Goal: Transaction & Acquisition: Purchase product/service

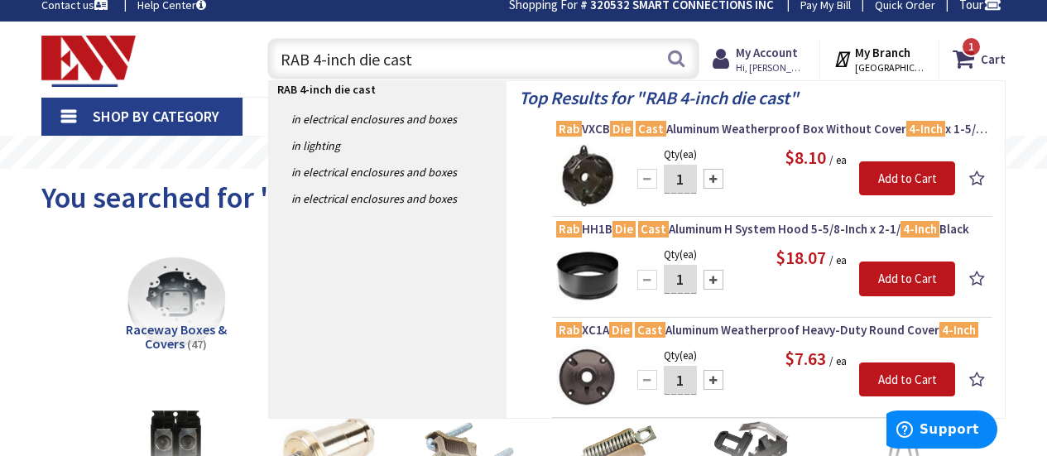
drag, startPoint x: 116, startPoint y: 116, endPoint x: 64, endPoint y: 112, distance: 52.3
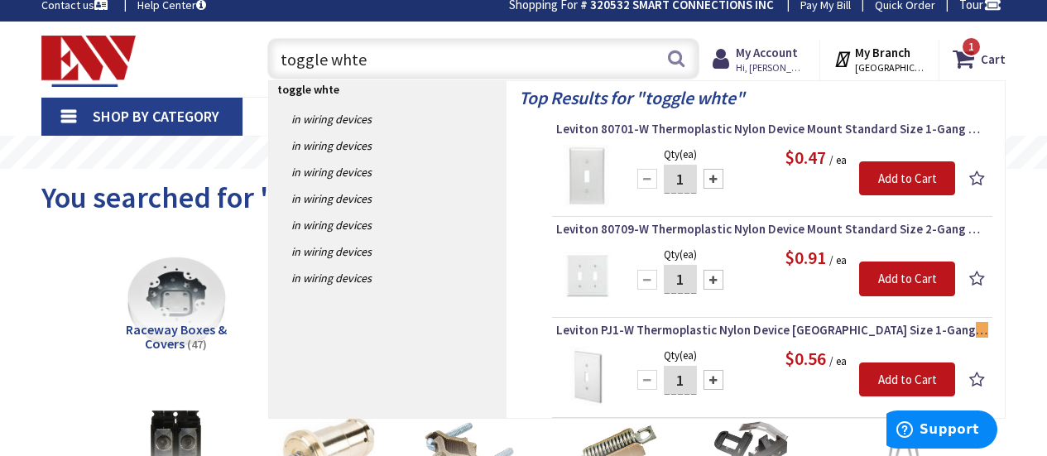
type input "toggle whte"
drag, startPoint x: 401, startPoint y: 57, endPoint x: 142, endPoint y: 53, distance: 258.3
click at [142, 53] on div "Toggle Nav toggle whte toggle whte Search 1 1 1 items Cart My Cart 1 Close 1" at bounding box center [523, 58] width 989 height 55
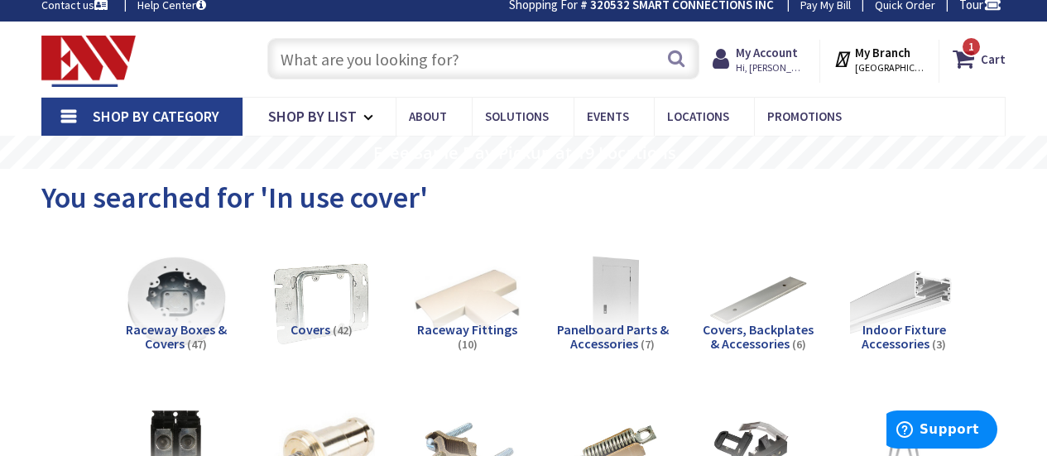
click at [856, 174] on div "You searched for 'In use cover'" at bounding box center [523, 200] width 964 height 62
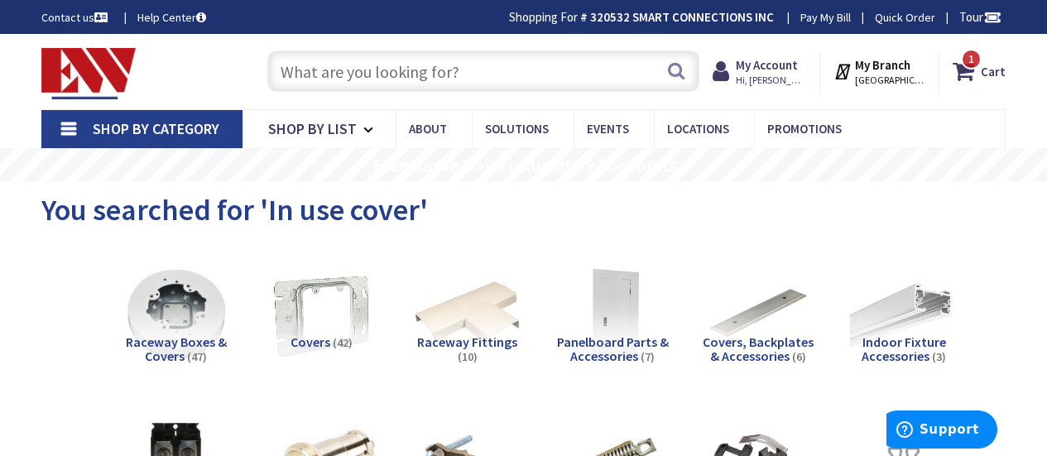
click at [112, 62] on img at bounding box center [88, 73] width 94 height 51
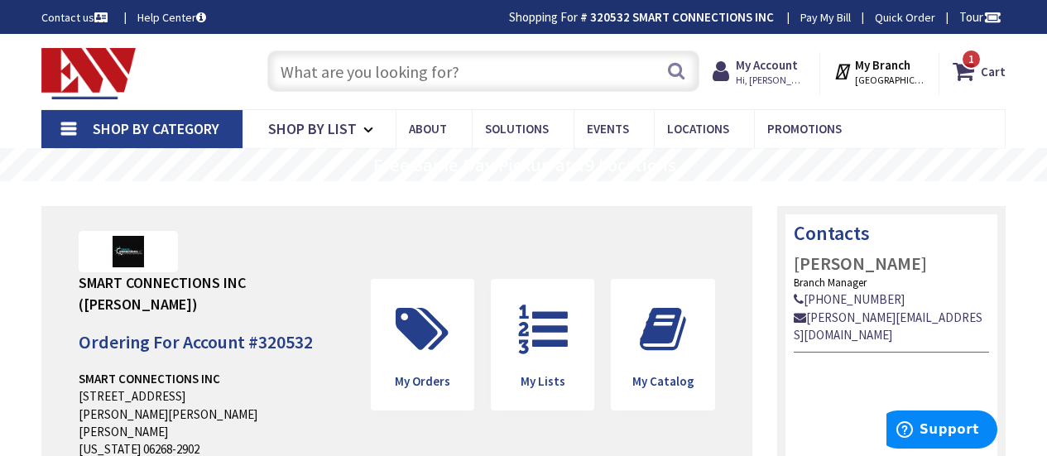
click at [368, 72] on input "text" at bounding box center [483, 70] width 432 height 41
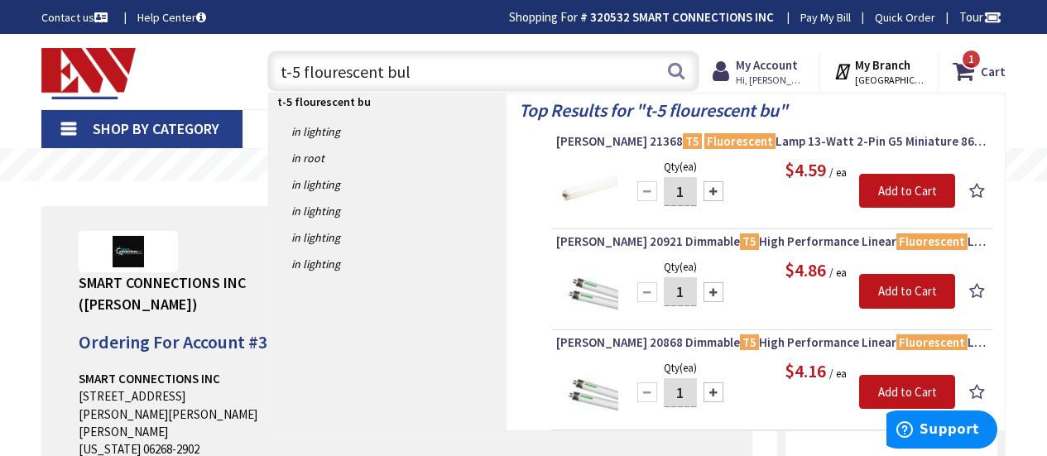
type input "t-5 flourescent bulb"
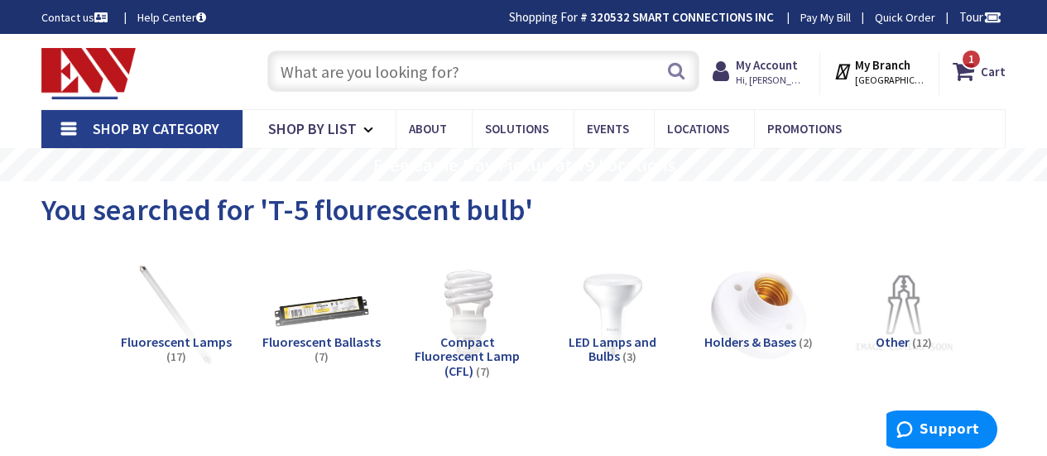
click at [98, 56] on img at bounding box center [88, 73] width 94 height 51
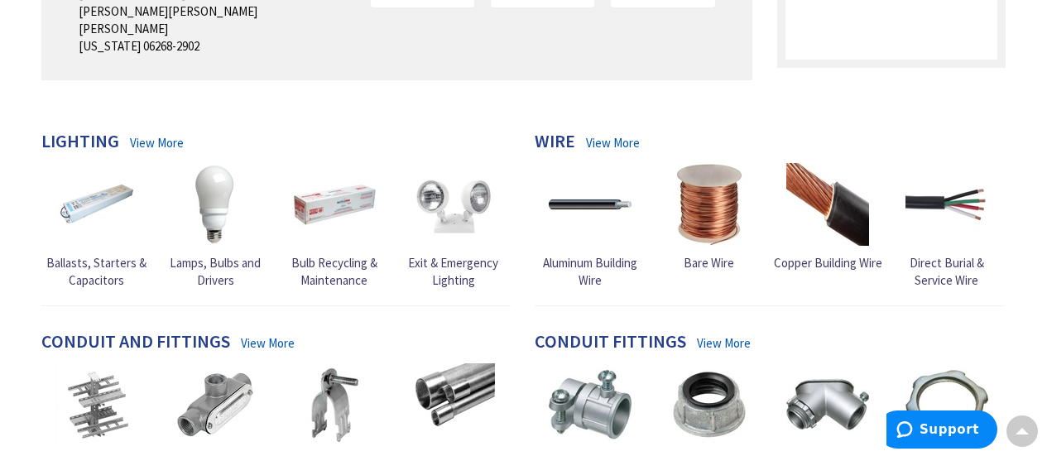
scroll to position [404, 0]
click at [464, 227] on link "Exit & Emergency Lighting" at bounding box center [452, 225] width 111 height 127
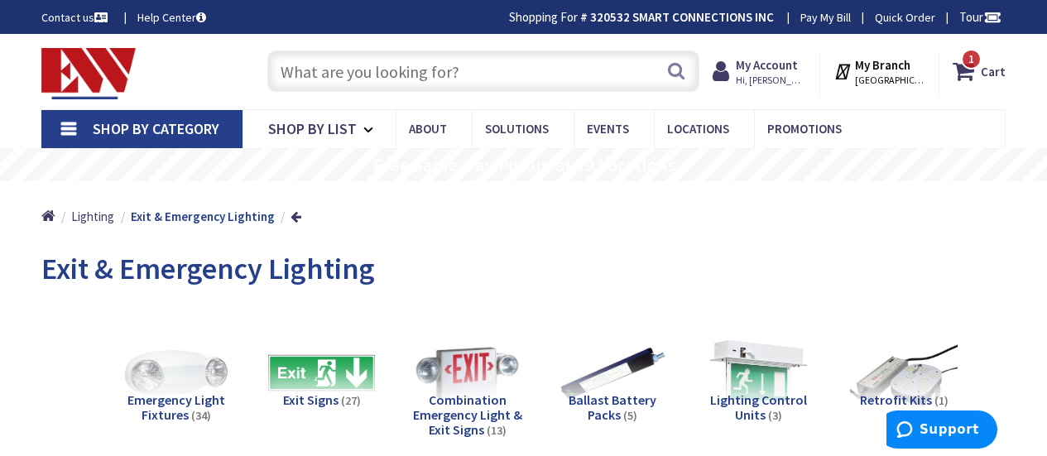
click at [363, 69] on input "text" at bounding box center [483, 70] width 432 height 41
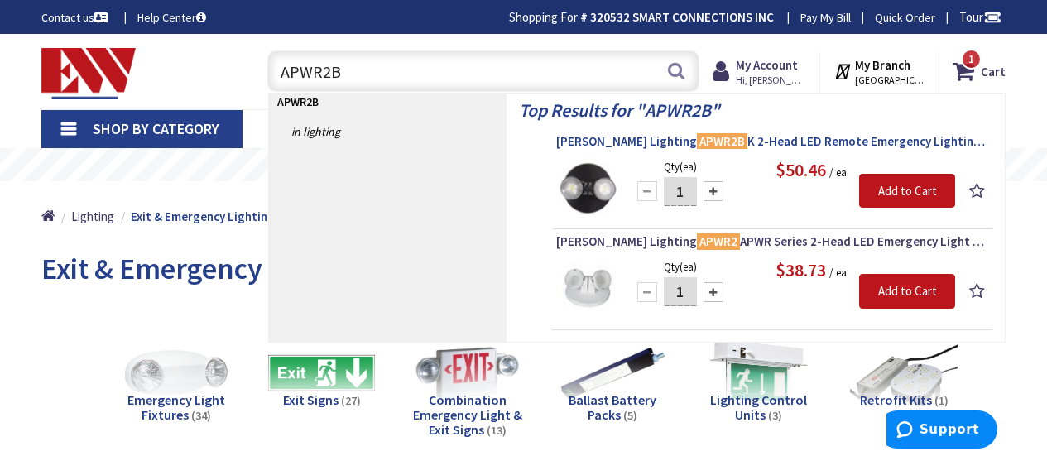
type input "APWR2B"
click at [815, 147] on span "Cooper Lighting APWR2B K 2-Head LED Remote Emergency Lighting Head 3.6-Volt DC …" at bounding box center [772, 141] width 432 height 17
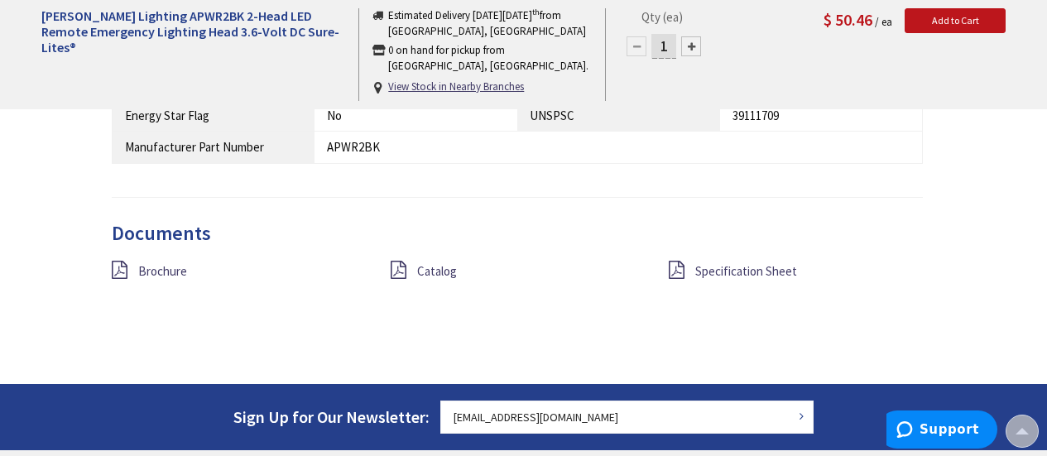
scroll to position [1230, 0]
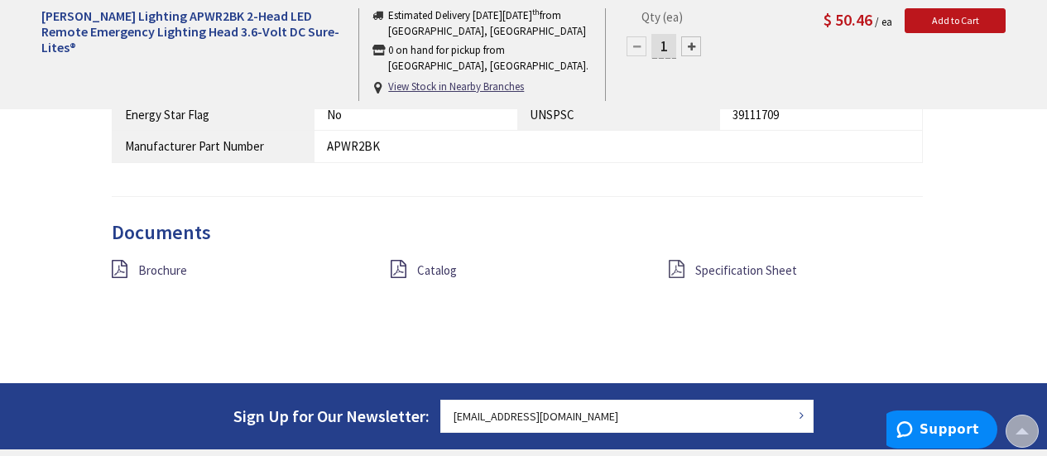
click at [680, 260] on icon at bounding box center [677, 269] width 16 height 18
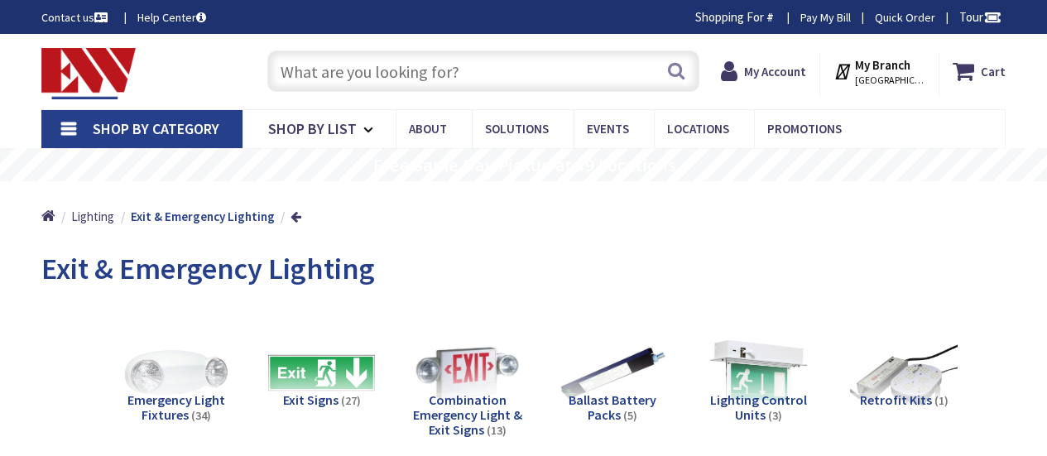
click at [368, 81] on input "text" at bounding box center [483, 70] width 432 height 41
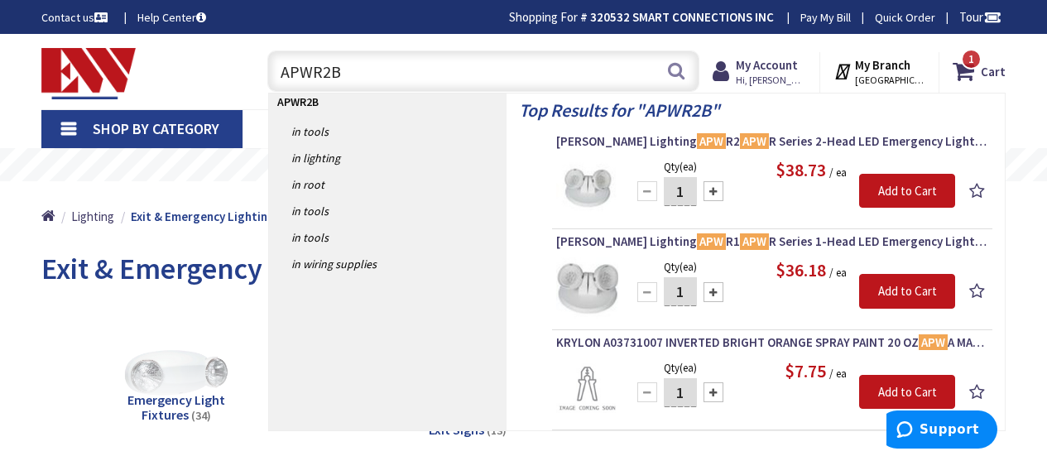
type input "APWR2BK"
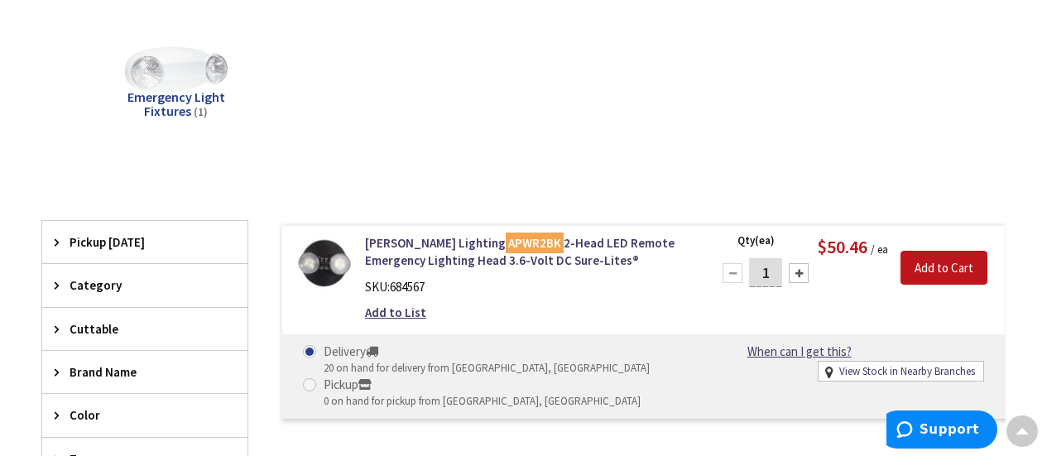
scroll to position [289, 0]
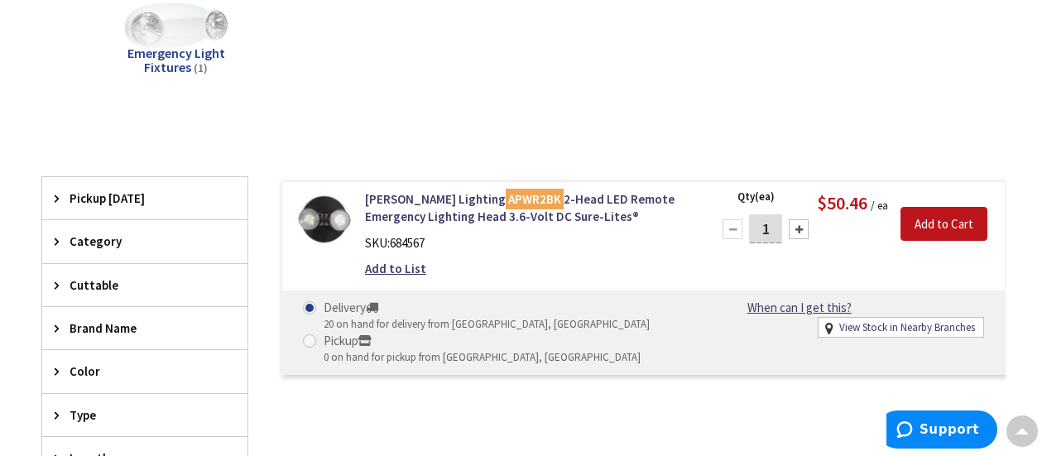
click at [324, 227] on img at bounding box center [324, 219] width 58 height 58
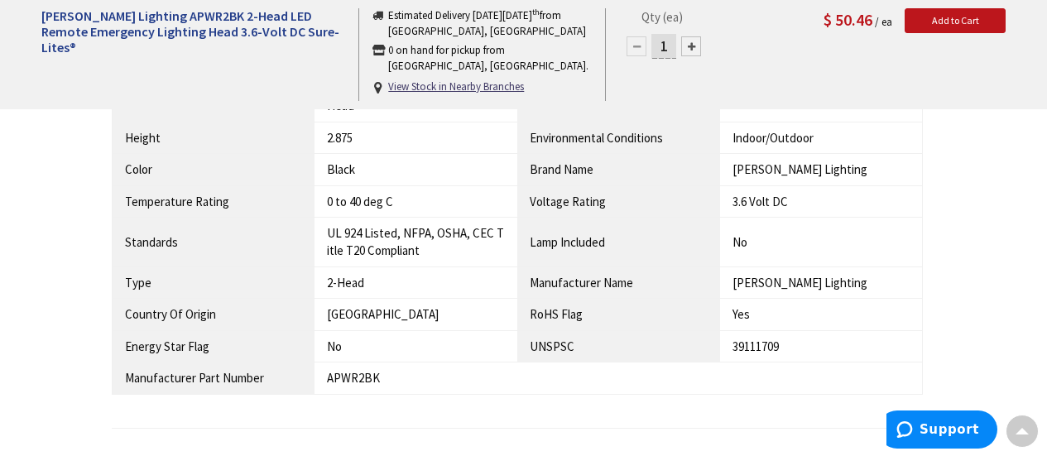
scroll to position [999, 0]
click at [320, 185] on td "0 to 40 deg C" at bounding box center [416, 200] width 203 height 31
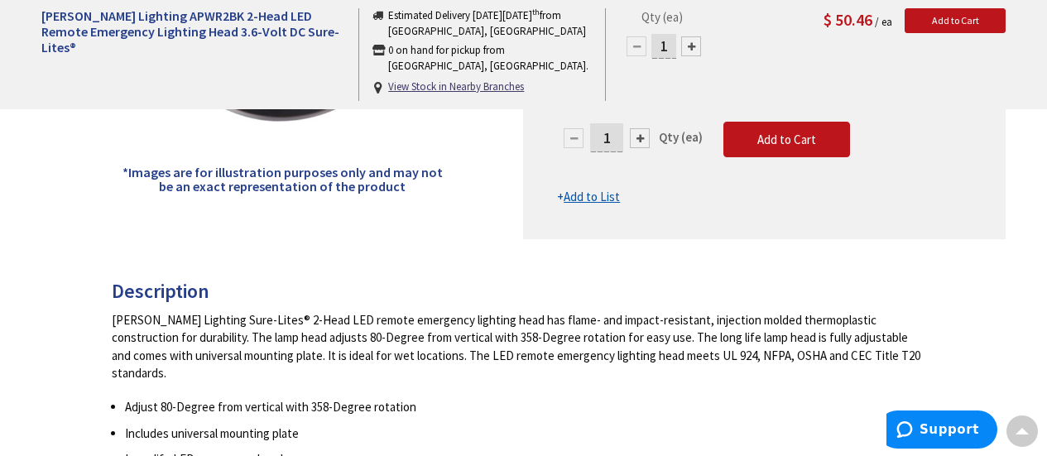
scroll to position [446, 0]
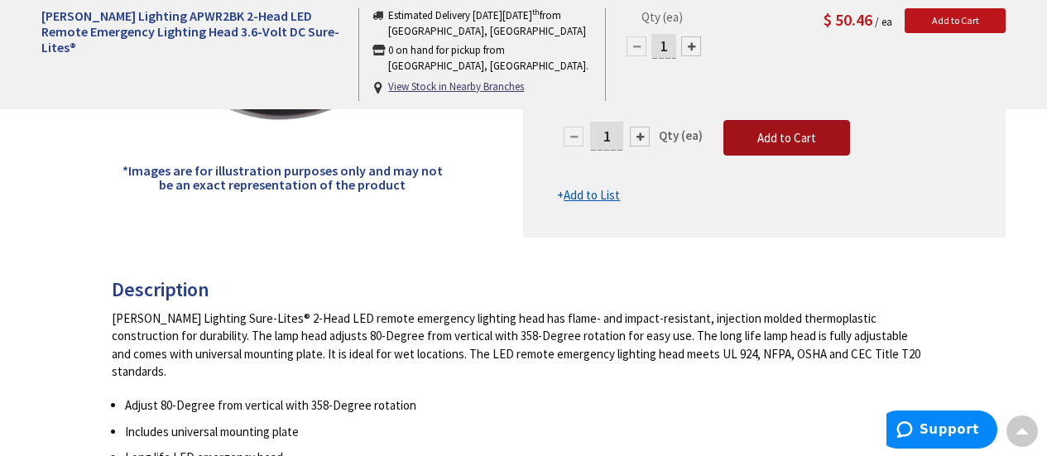
click at [772, 137] on span "Add to Cart" at bounding box center [786, 138] width 59 height 16
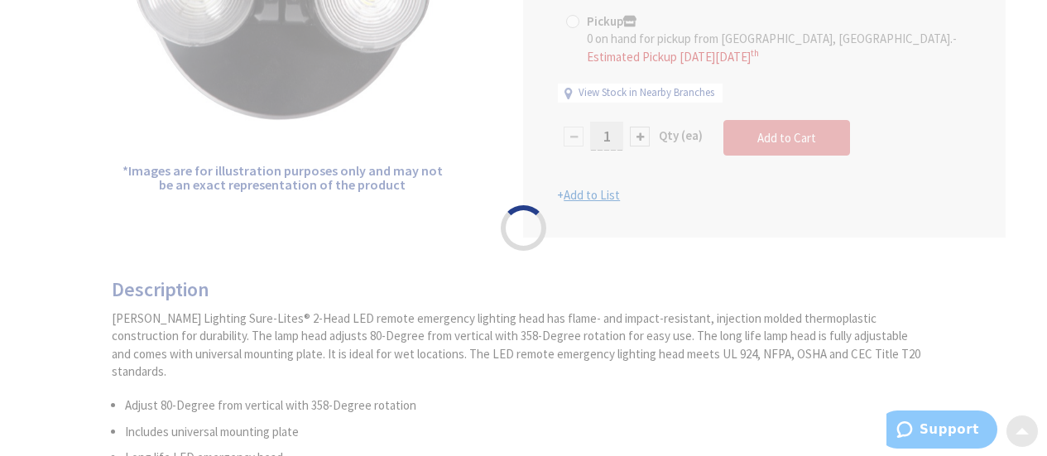
scroll to position [0, 0]
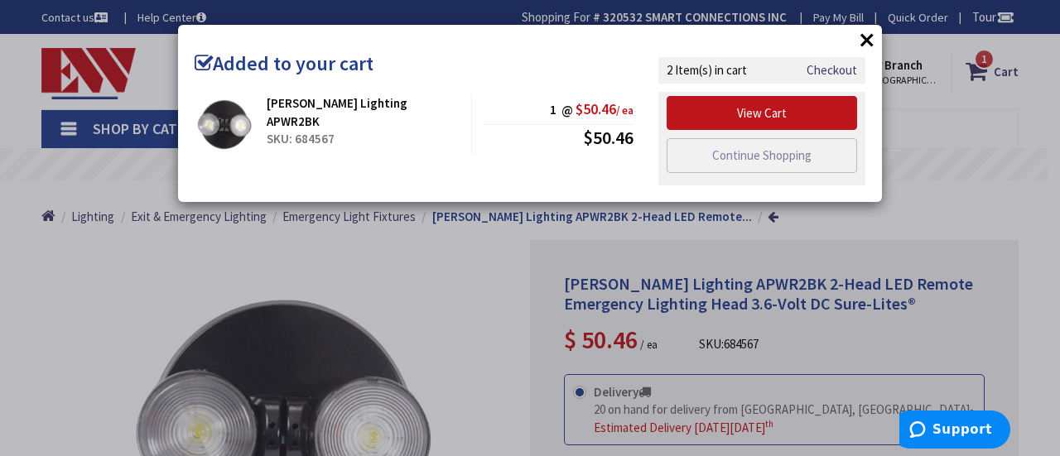
click at [417, 71] on div "× Added to your cart" at bounding box center [530, 64] width 670 height 28
click at [734, 146] on link "Continue Shopping" at bounding box center [761, 155] width 190 height 35
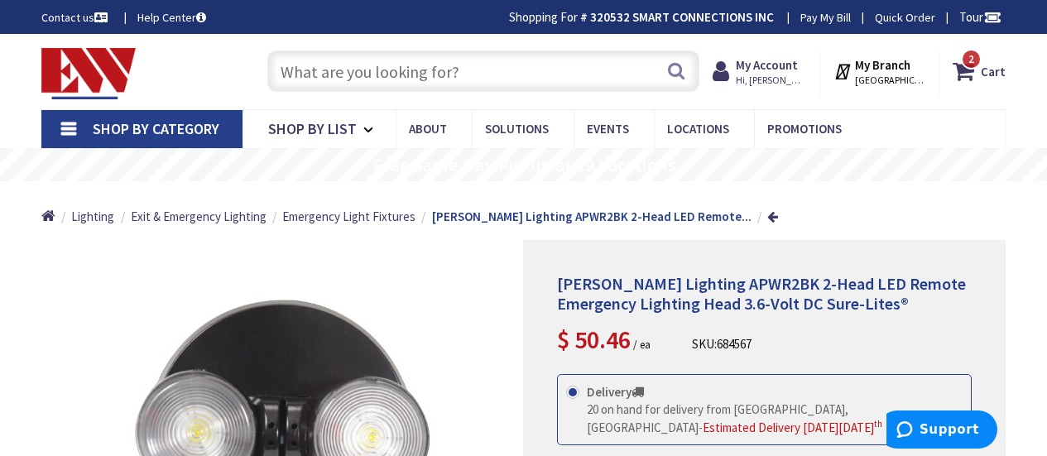
click at [431, 52] on input "text" at bounding box center [483, 70] width 432 height 41
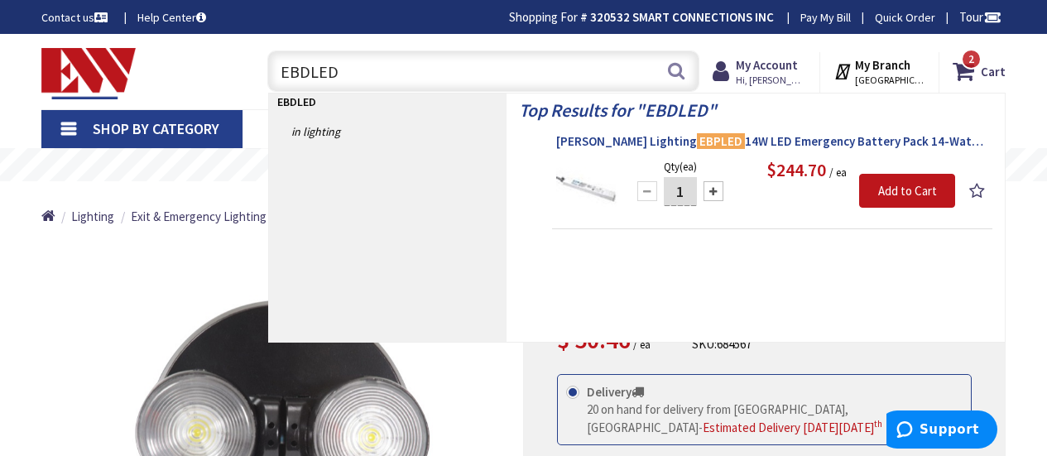
type input "EBDLED"
click at [800, 142] on span "Cooper Lighting EBPLED 14W LED Emergency Battery Pack 14-Watt Sure-Lites®" at bounding box center [772, 141] width 432 height 17
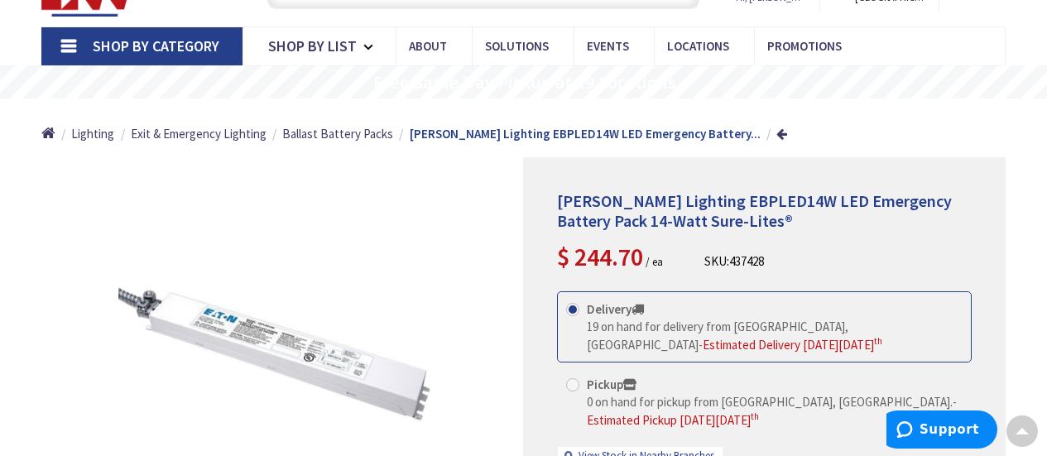
scroll to position [73, 0]
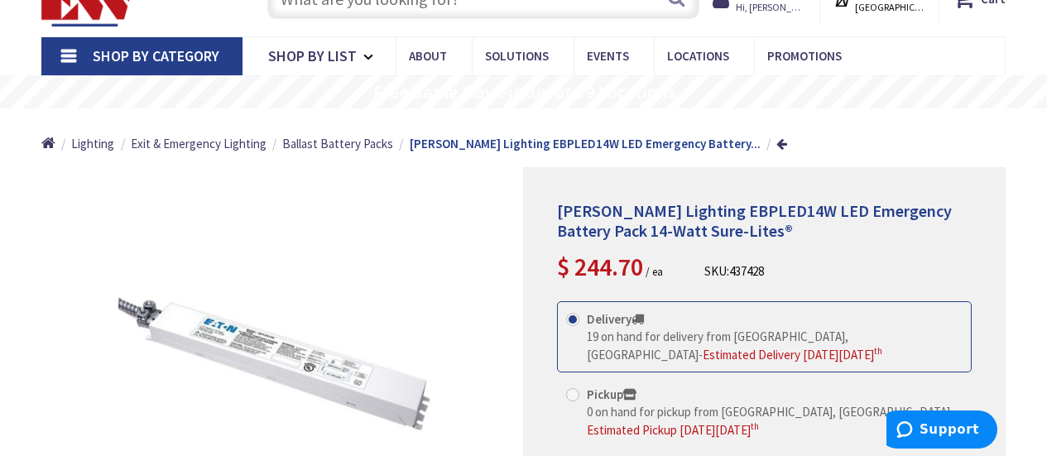
drag, startPoint x: 580, startPoint y: 262, endPoint x: 653, endPoint y: 276, distance: 74.2
click at [653, 276] on span "$ 244.70 / ea" at bounding box center [610, 271] width 106 height 16
click at [790, 168] on div "Cooper Lighting EBPLED14W LED Emergency Battery Pack 14-Watt Sure-Lites® $ 244.…" at bounding box center [764, 389] width 483 height 445
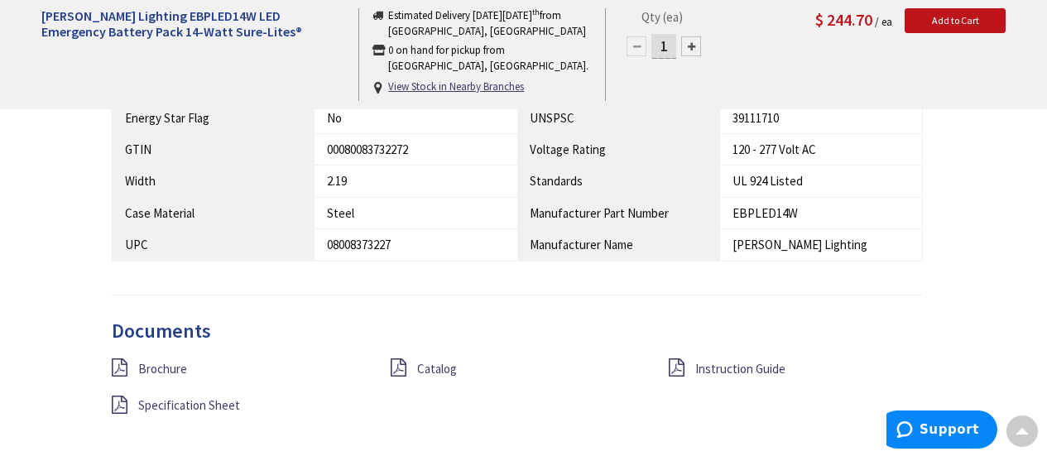
scroll to position [1218, 0]
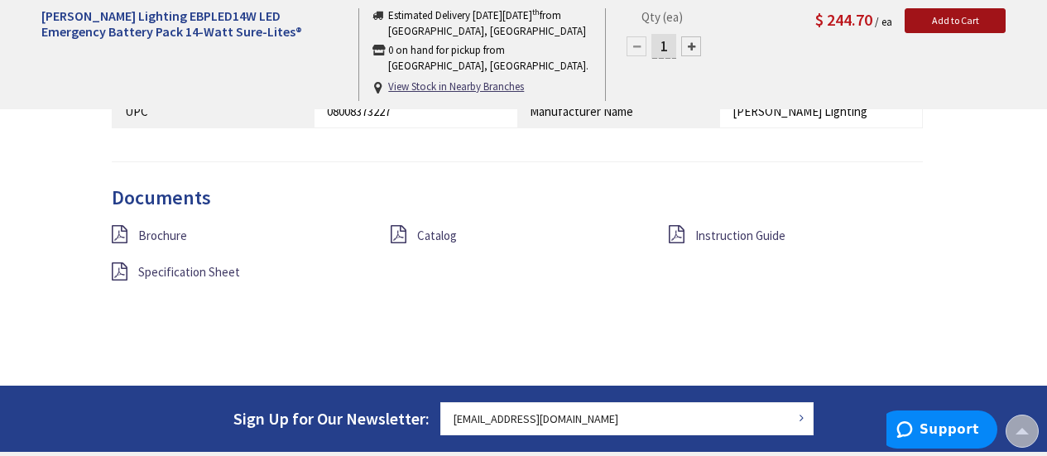
click at [976, 20] on span "Add to Cart" at bounding box center [955, 20] width 47 height 12
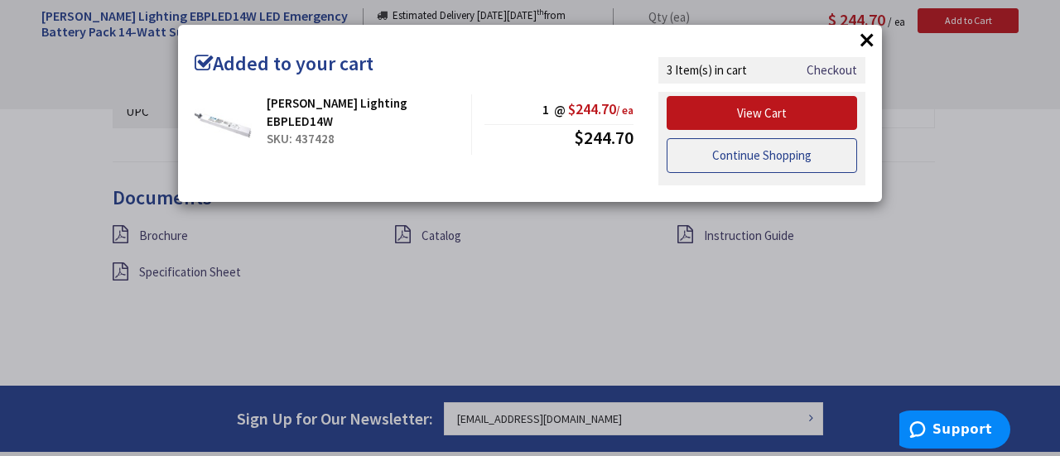
click at [751, 166] on link "Continue Shopping" at bounding box center [761, 155] width 190 height 35
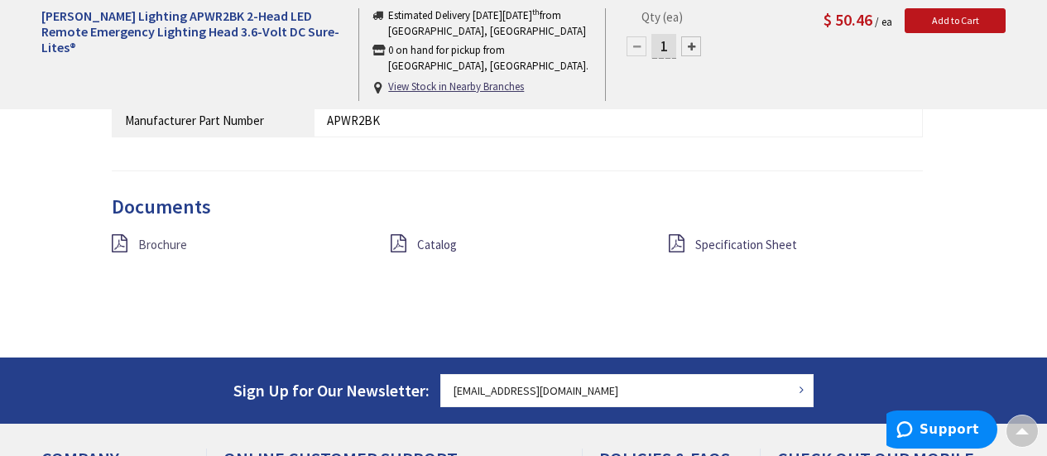
click at [151, 237] on span "Brochure" at bounding box center [162, 245] width 49 height 16
click at [685, 234] on icon at bounding box center [677, 243] width 16 height 18
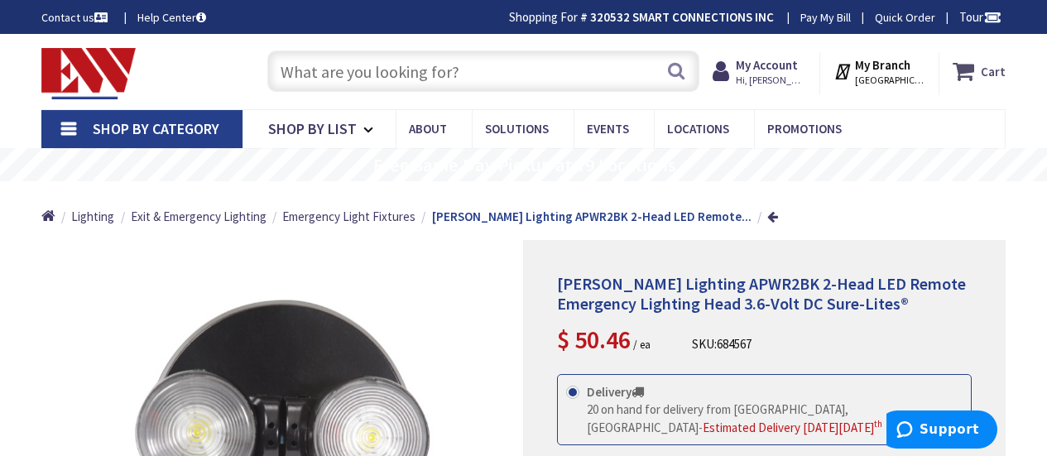
click at [976, 65] on link "Cart" at bounding box center [979, 71] width 53 height 30
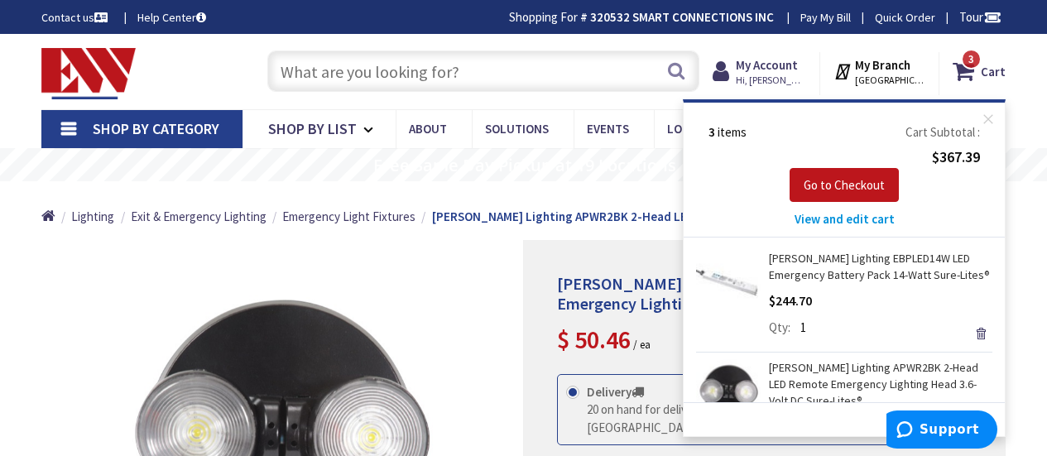
click at [819, 268] on link "[PERSON_NAME] Lighting EBPLED14W LED Emergency Battery Pack 14-Watt Sure-Lites®" at bounding box center [880, 266] width 223 height 33
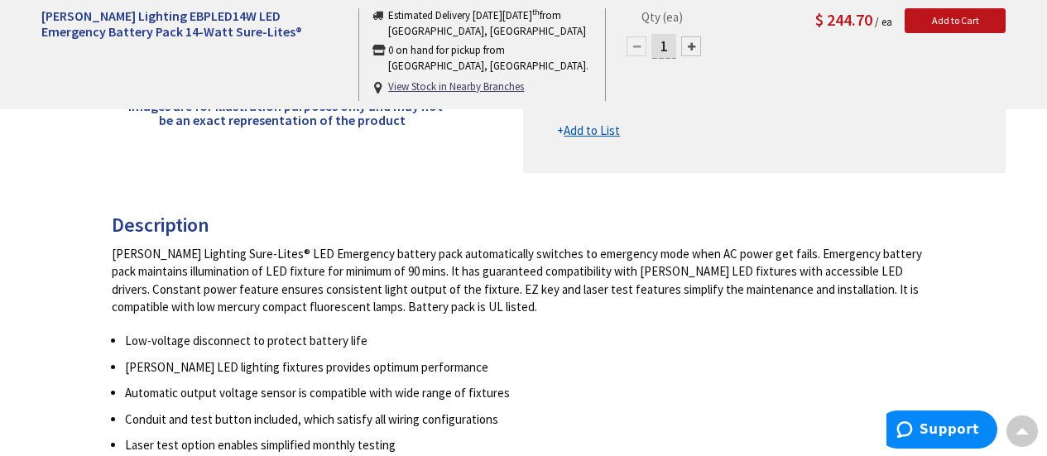
scroll to position [527, 0]
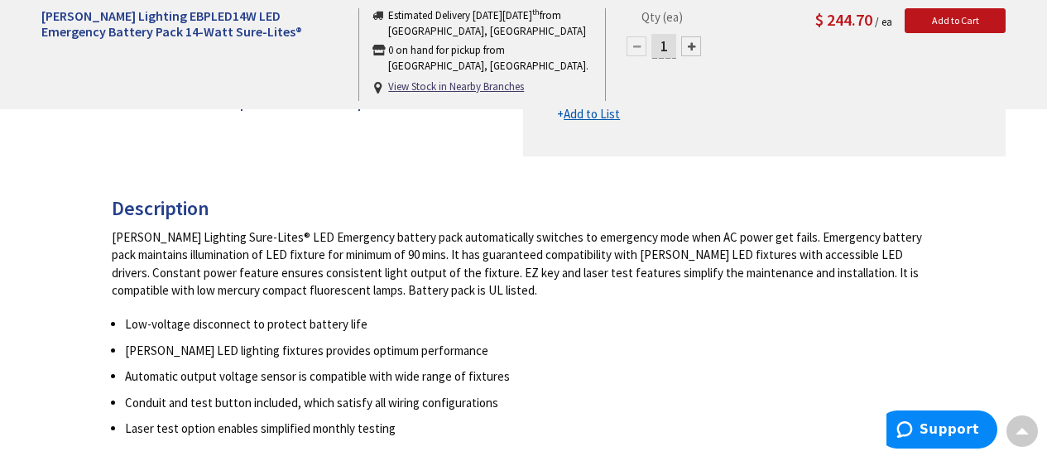
drag, startPoint x: 1053, startPoint y: 87, endPoint x: 1059, endPoint y: 199, distance: 112.7
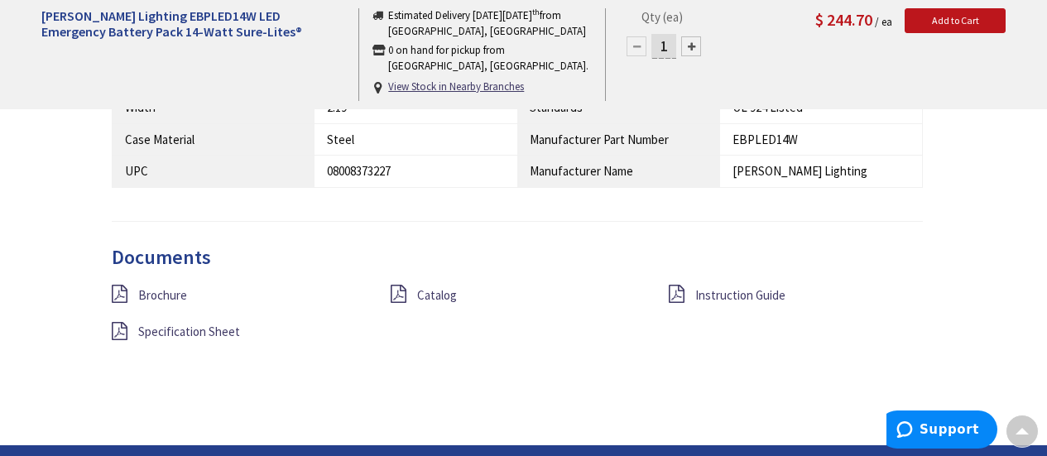
scroll to position [1146, 0]
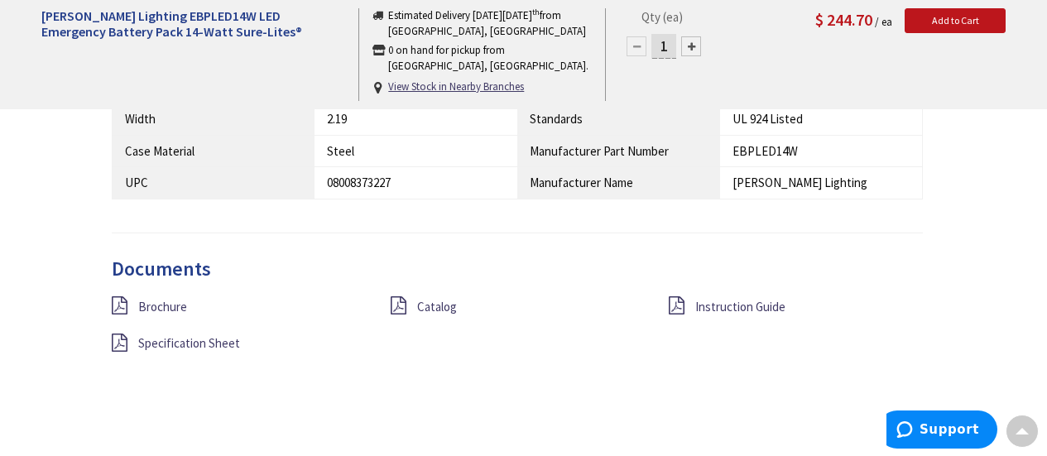
click at [686, 308] on div "Instruction Guide" at bounding box center [795, 306] width 279 height 21
click at [670, 305] on icon at bounding box center [677, 305] width 16 height 18
click at [146, 302] on span "Brochure" at bounding box center [162, 307] width 49 height 16
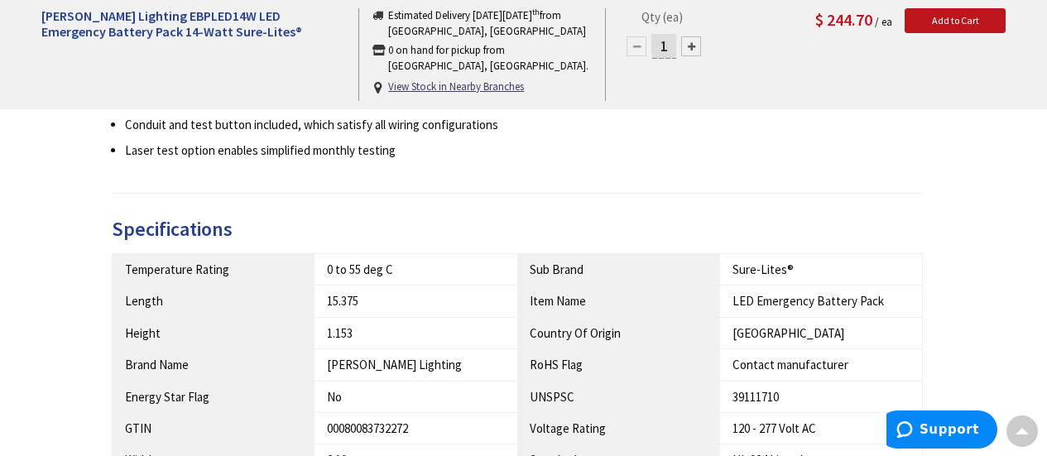
scroll to position [420, 0]
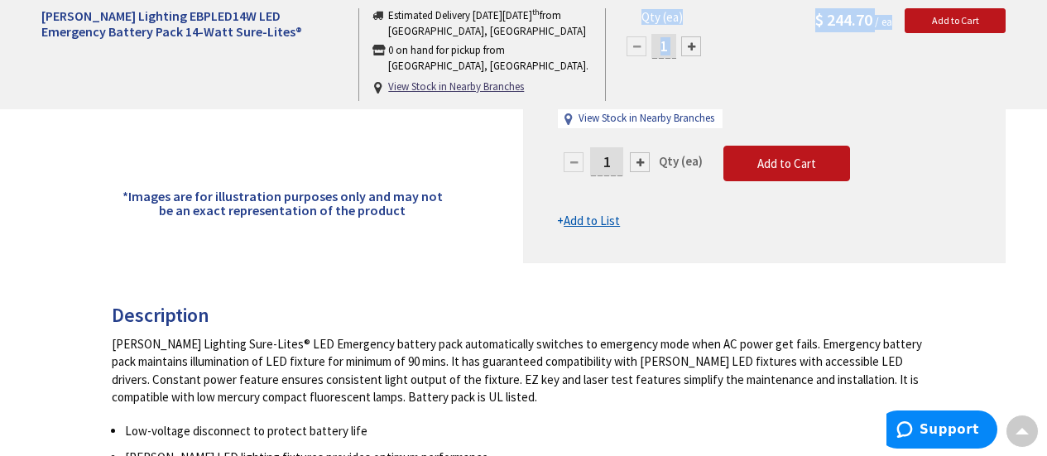
drag, startPoint x: 728, startPoint y: 62, endPoint x: 199, endPoint y: -100, distance: 552.5
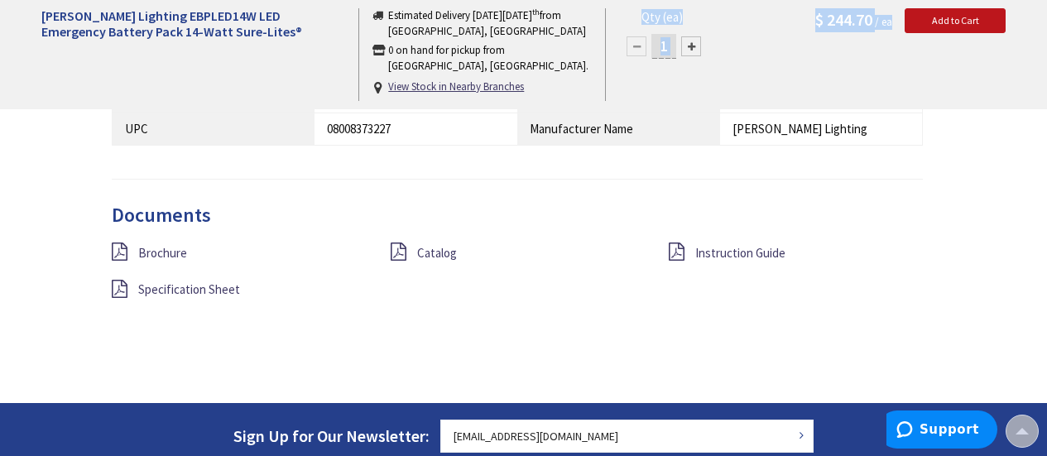
scroll to position [1204, 0]
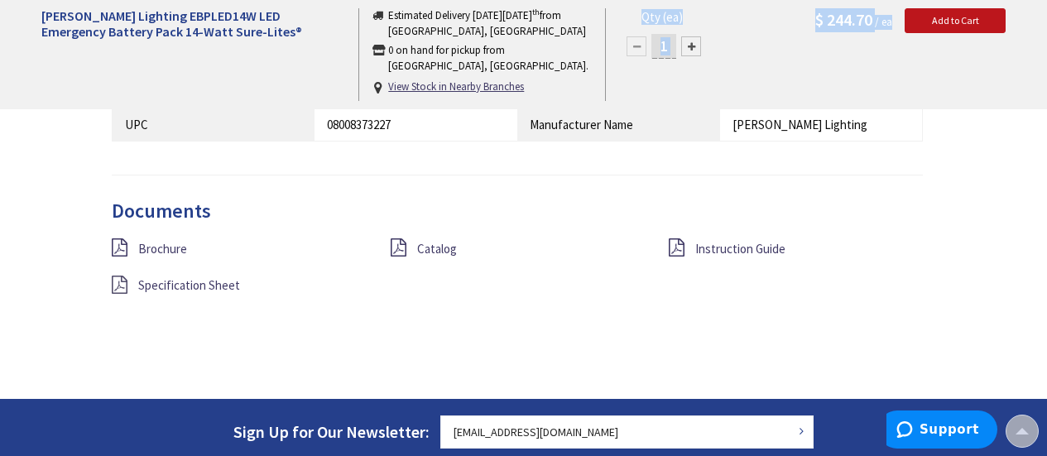
click at [122, 289] on icon at bounding box center [120, 285] width 16 height 18
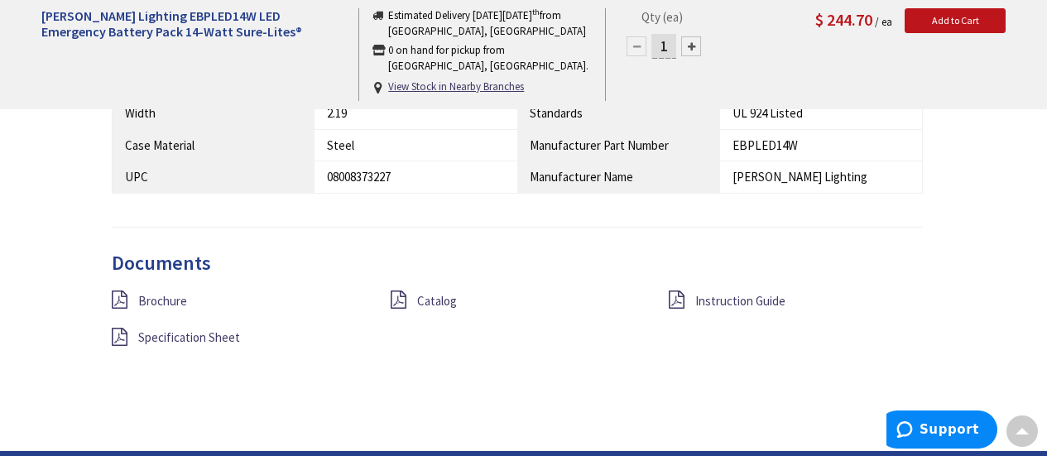
scroll to position [1151, 0]
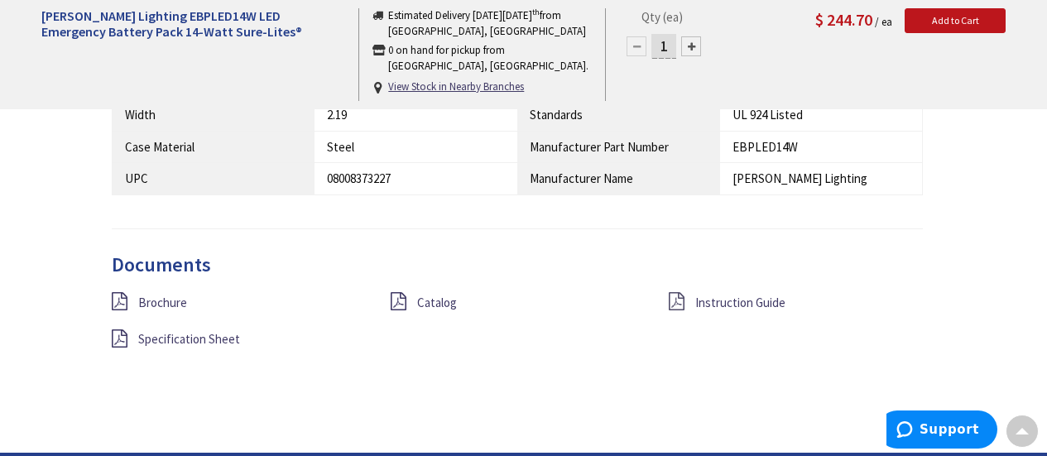
click at [677, 309] on icon at bounding box center [677, 301] width 16 height 18
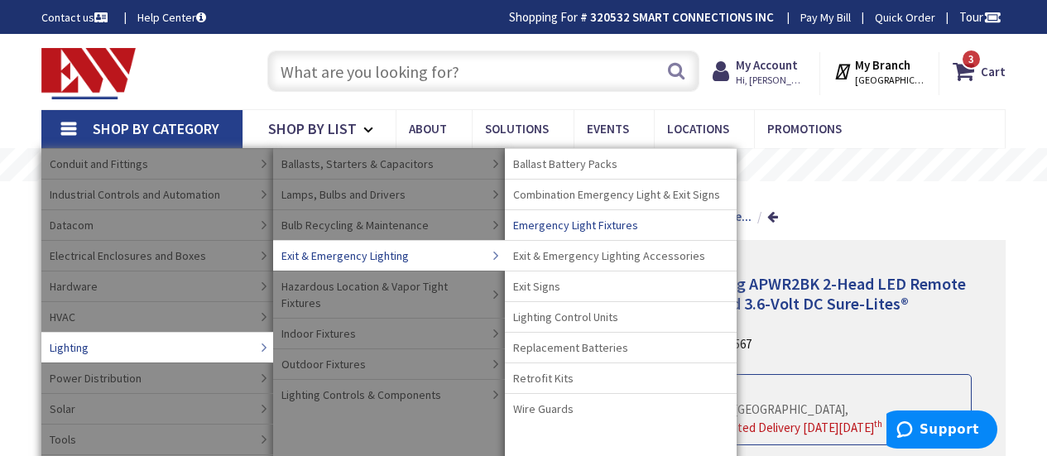
click at [631, 225] on span "Emergency Light Fixtures" at bounding box center [575, 225] width 125 height 17
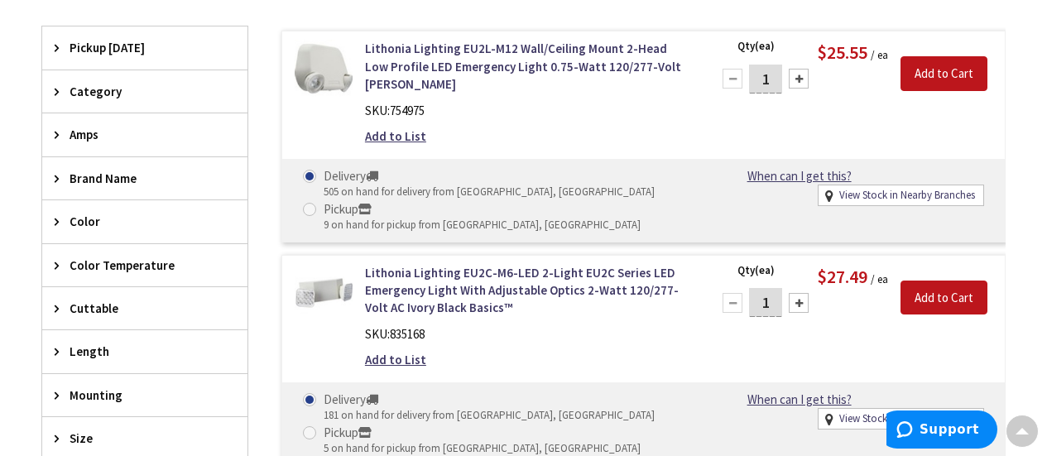
scroll to position [526, 0]
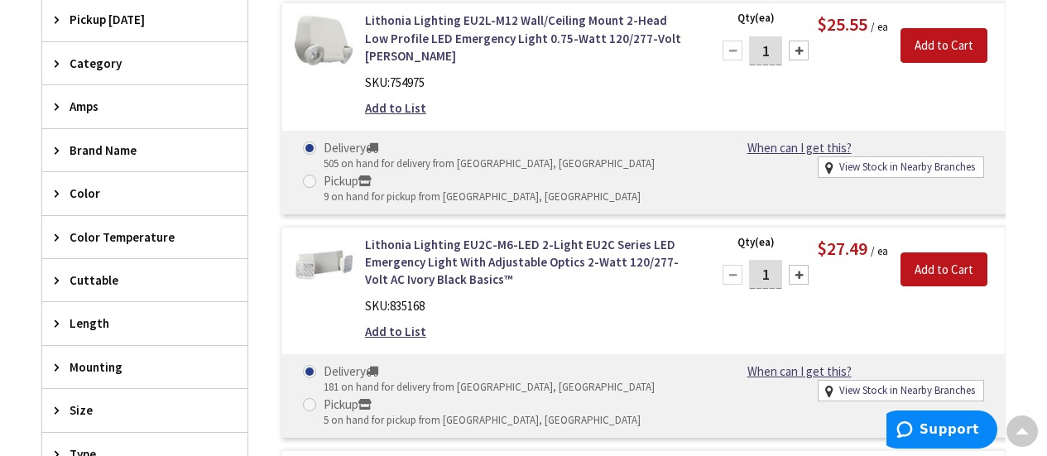
click at [58, 196] on icon at bounding box center [61, 193] width 12 height 12
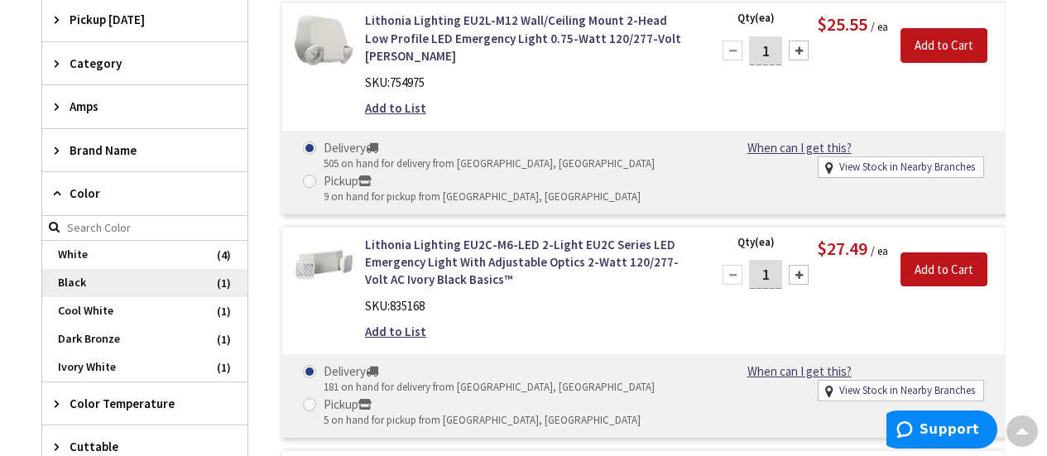
click at [88, 276] on span "Black" at bounding box center [144, 283] width 205 height 28
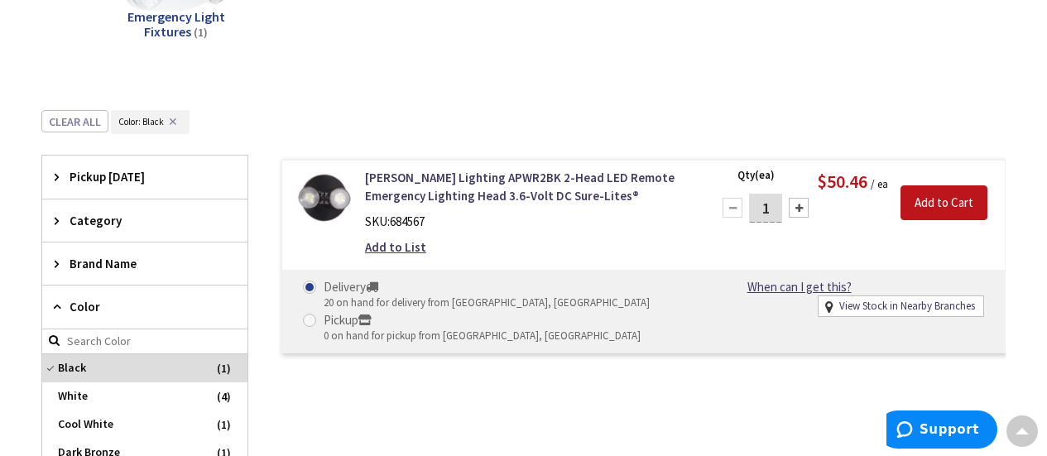
scroll to position [372, 0]
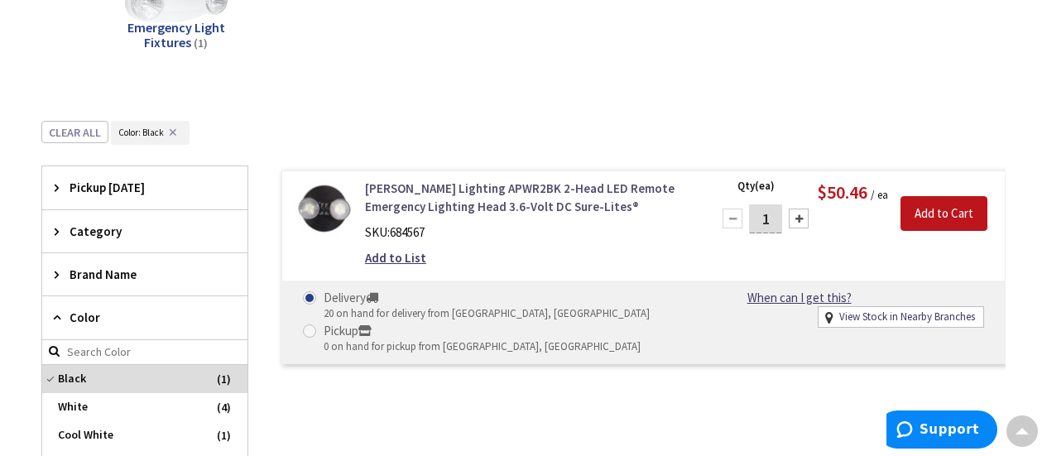
click at [492, 186] on link "[PERSON_NAME] Lighting APWR2BK 2-Head LED Remote Emergency Lighting Head 3.6-Vo…" at bounding box center [528, 198] width 326 height 36
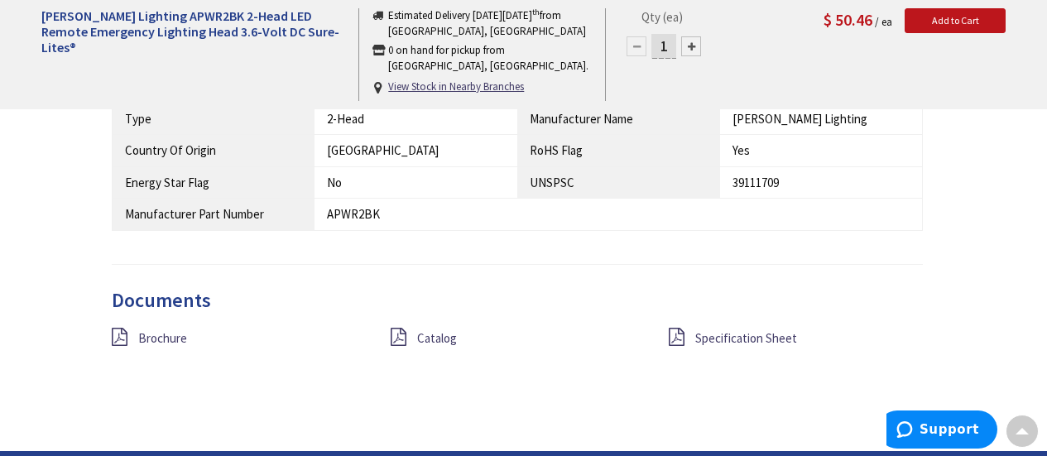
scroll to position [1193, 0]
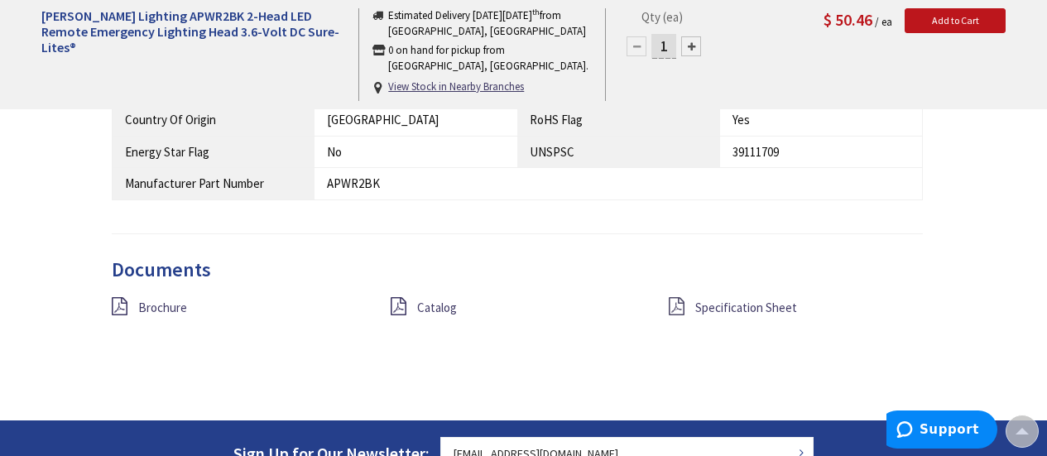
click at [676, 297] on icon at bounding box center [677, 306] width 16 height 18
